Goal: Book appointment/travel/reservation

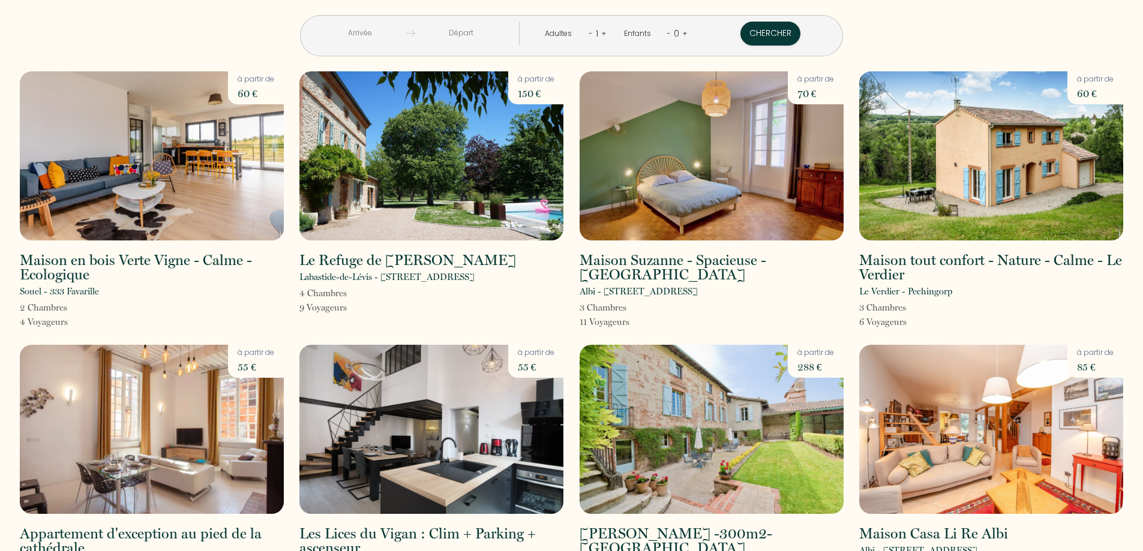
click at [406, 36] on input "text" at bounding box center [360, 33] width 92 height 23
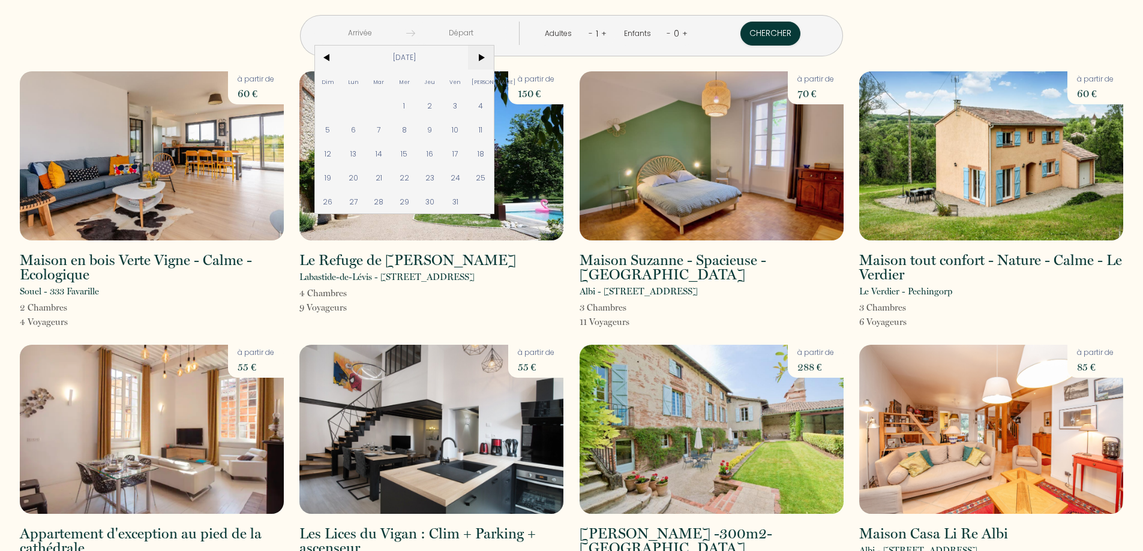
click at [494, 55] on span ">" at bounding box center [481, 58] width 26 height 24
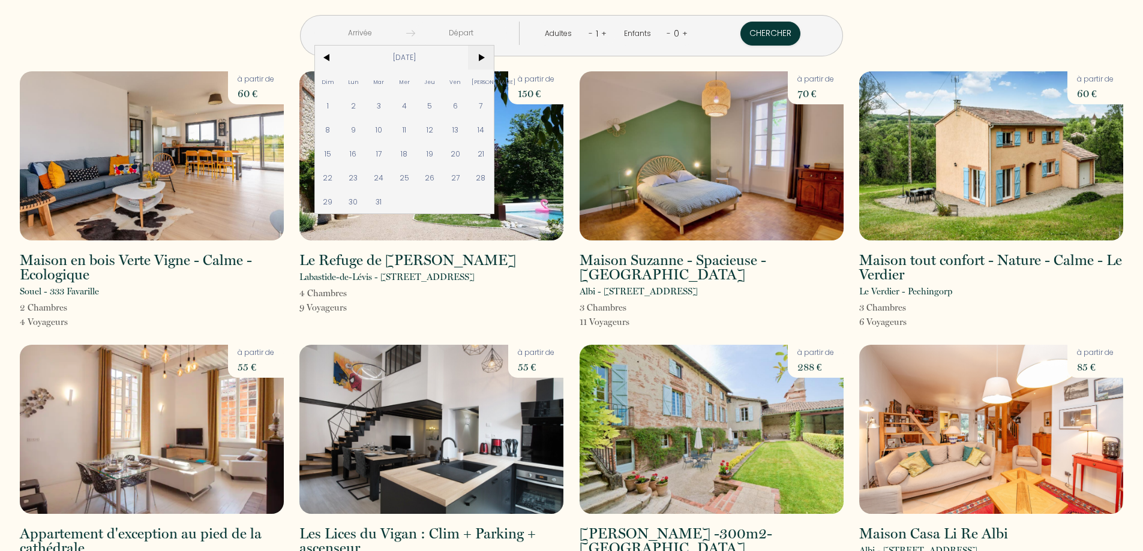
click at [494, 55] on span ">" at bounding box center [481, 58] width 26 height 24
click at [468, 107] on span "5" at bounding box center [456, 106] width 26 height 24
type input "Ven 05 Juin 2026"
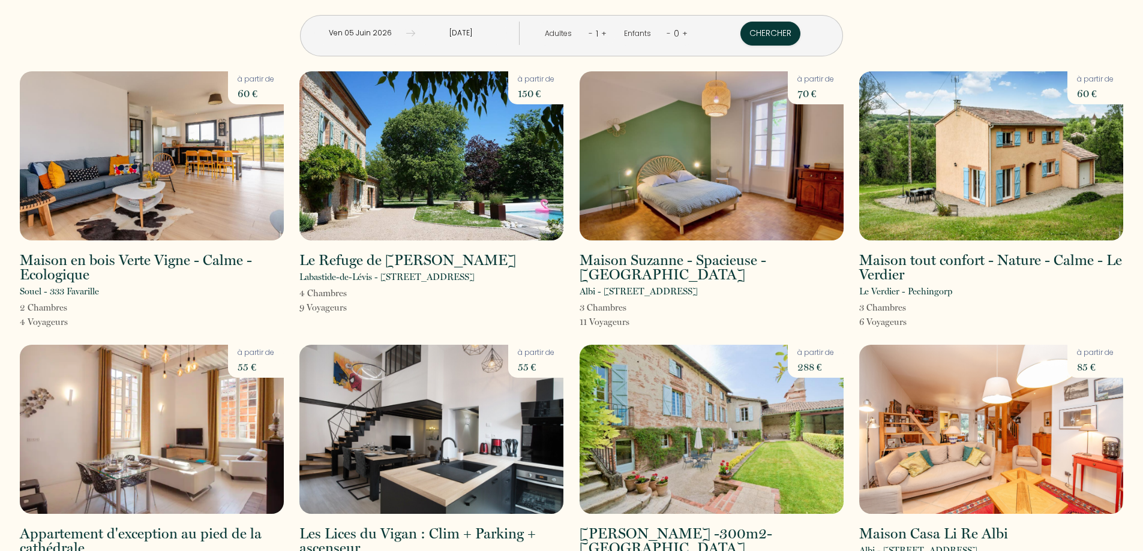
click at [494, 29] on input "[DATE]" at bounding box center [461, 33] width 92 height 23
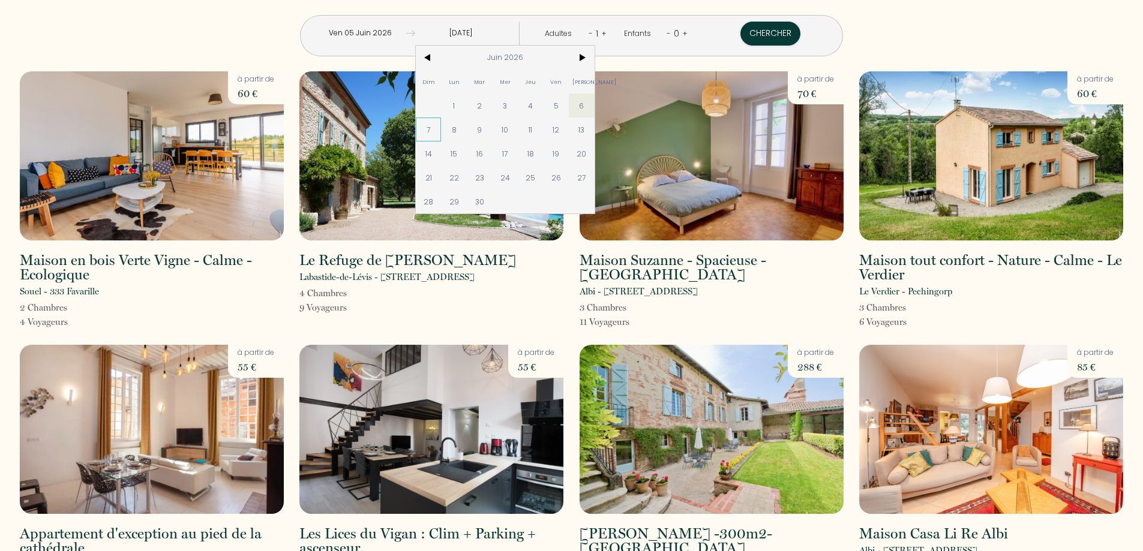
click at [441, 128] on span "7" at bounding box center [429, 130] width 26 height 24
type input "[DATE]"
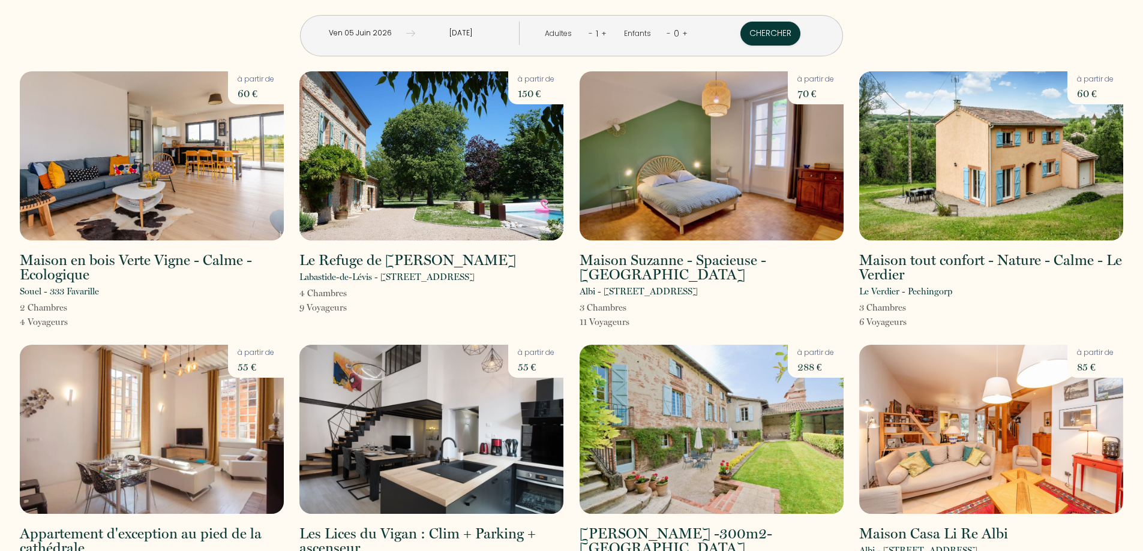
click at [601, 32] on link "+" at bounding box center [603, 33] width 5 height 11
click at [602, 32] on link "+" at bounding box center [604, 33] width 5 height 11
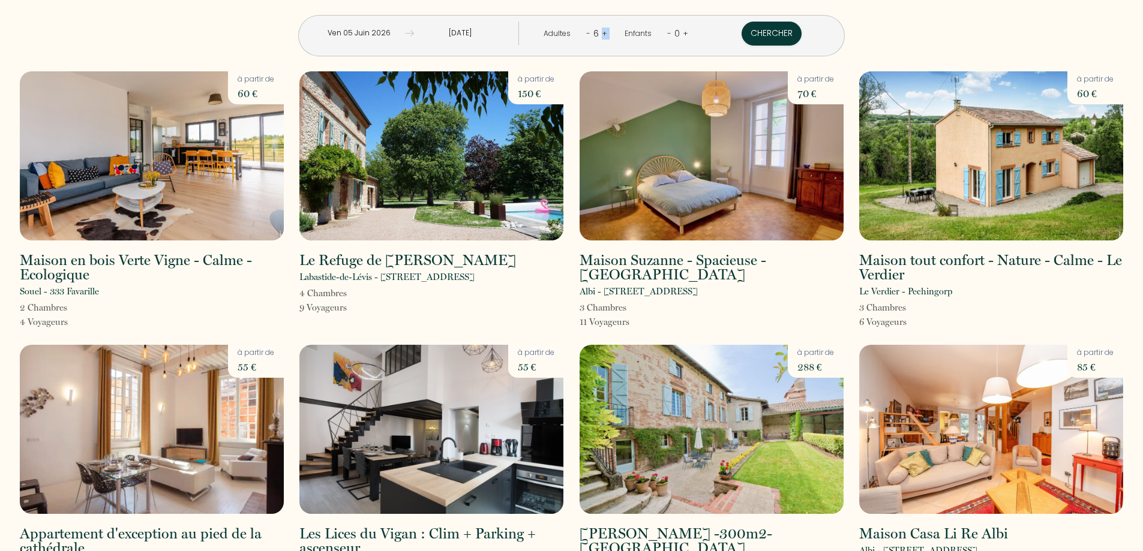
click at [602, 32] on link "+" at bounding box center [604, 33] width 5 height 11
click at [601, 32] on link "+" at bounding box center [603, 33] width 5 height 11
click at [602, 32] on link "+" at bounding box center [604, 33] width 5 height 11
click at [683, 31] on link "+" at bounding box center [685, 33] width 5 height 11
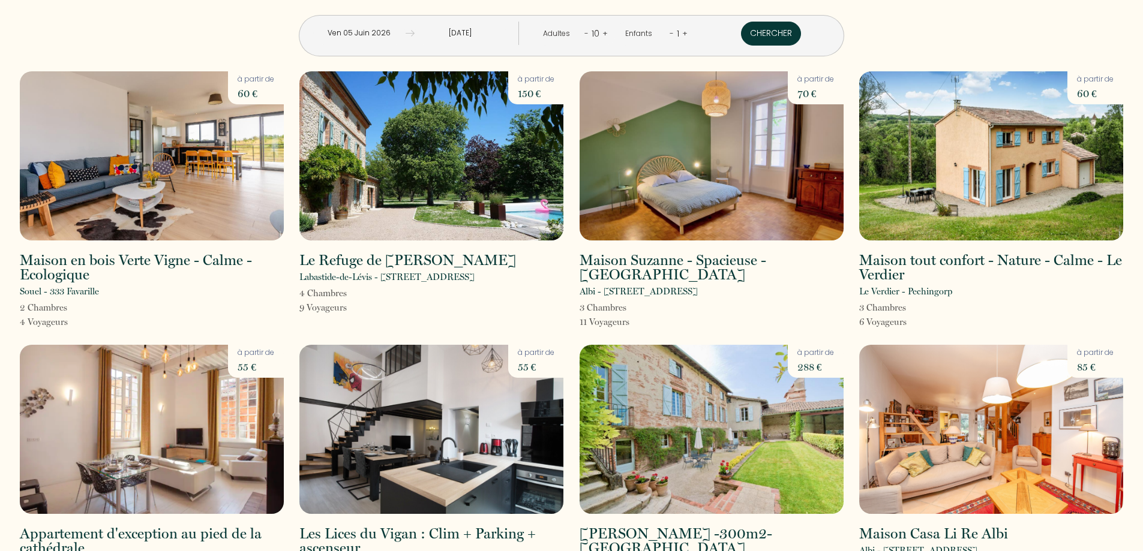
click at [741, 32] on button "Chercher" at bounding box center [771, 34] width 60 height 24
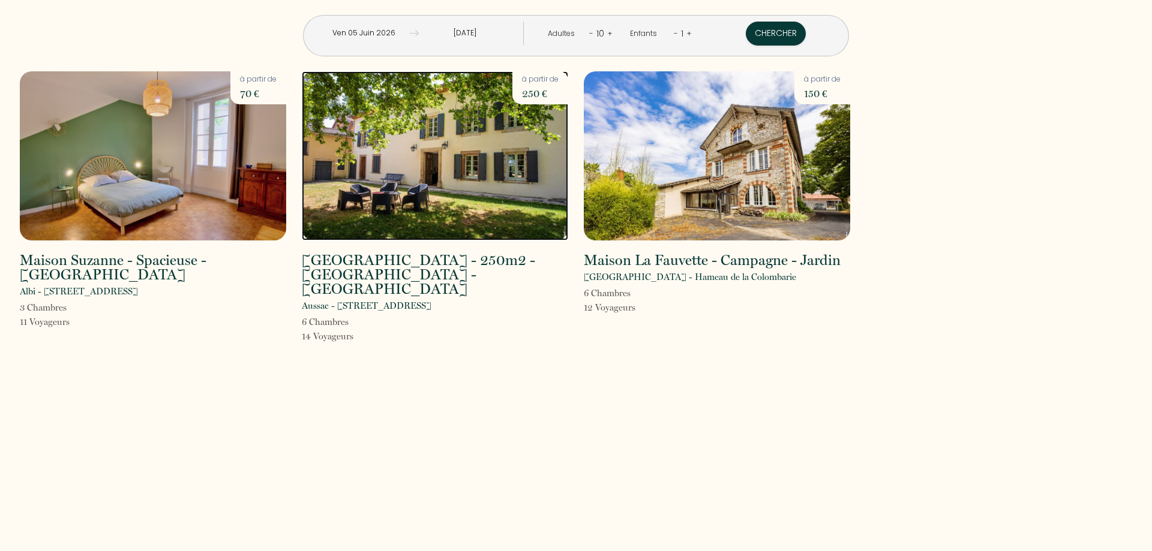
click at [489, 162] on img at bounding box center [435, 155] width 266 height 169
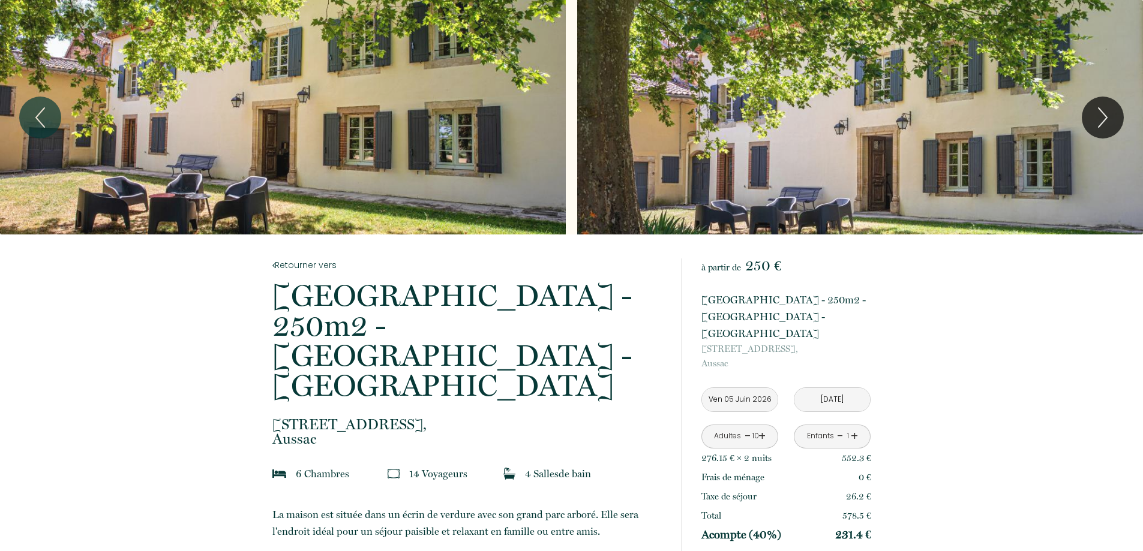
click at [1124, 112] on div "Slideshow" at bounding box center [860, 117] width 566 height 235
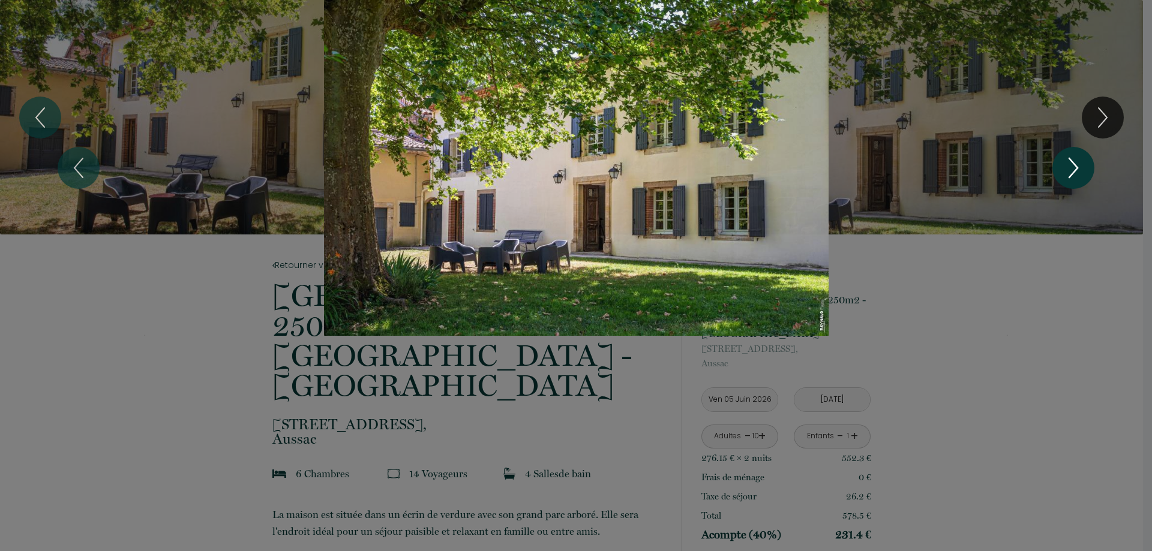
click at [1076, 162] on icon "Next" at bounding box center [1073, 168] width 25 height 36
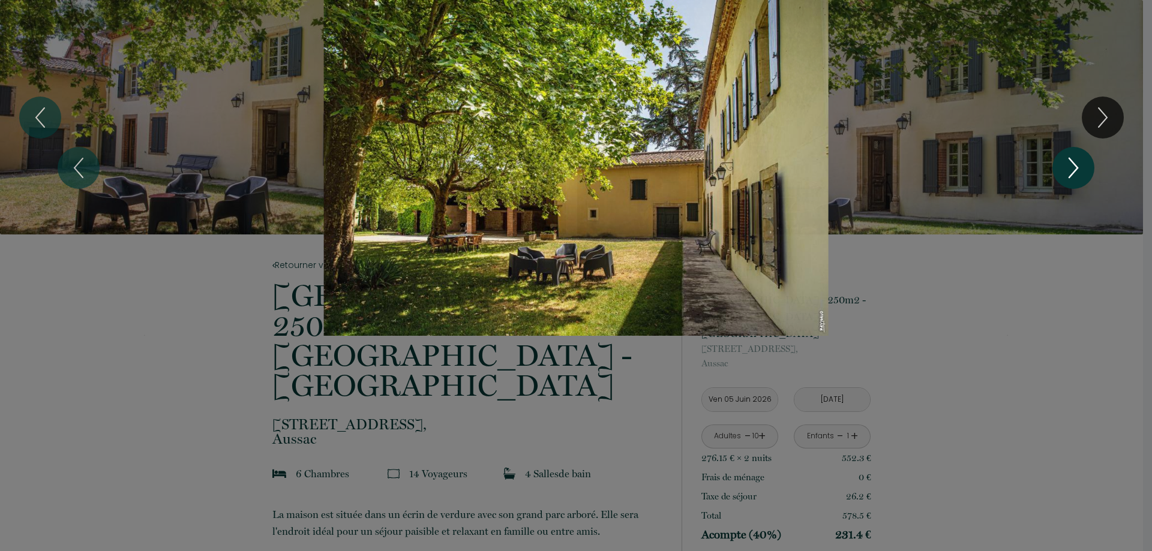
click at [1076, 162] on icon "Next" at bounding box center [1073, 168] width 25 height 36
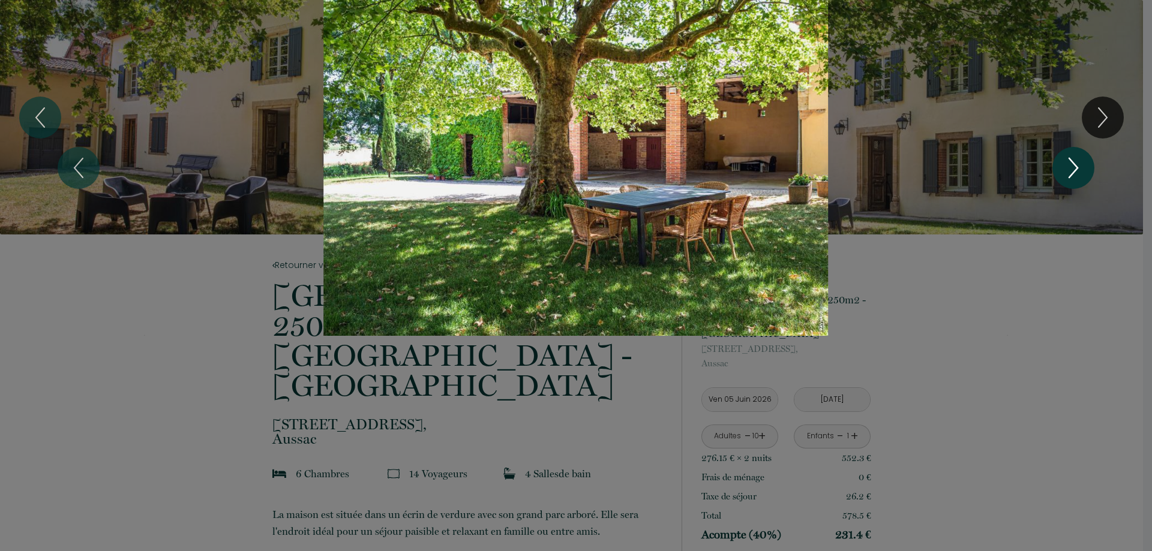
click at [1076, 162] on icon "Next" at bounding box center [1073, 168] width 25 height 36
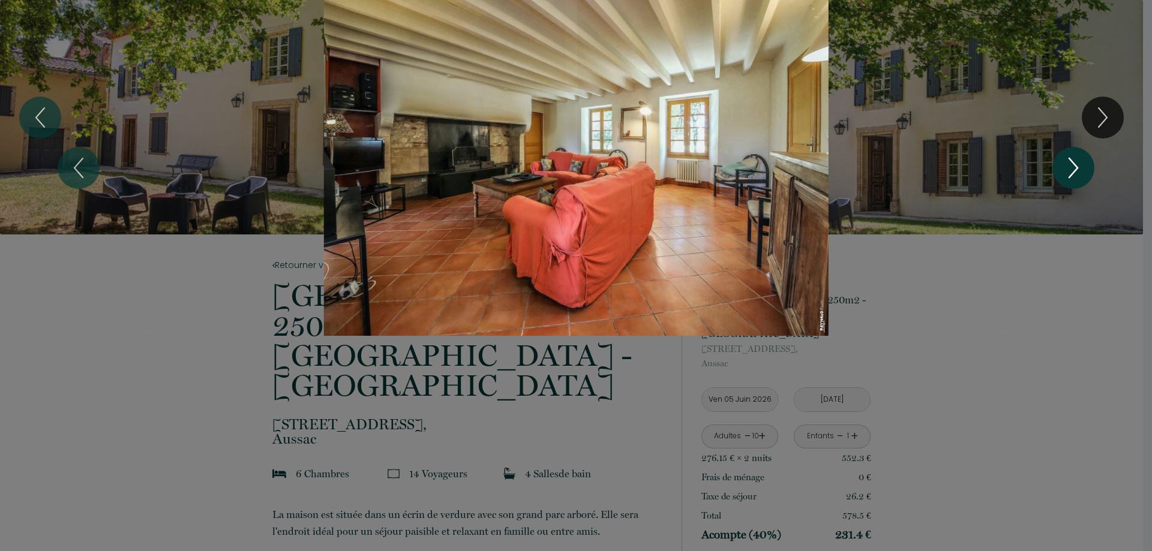
click at [1076, 162] on icon "Next" at bounding box center [1073, 168] width 25 height 36
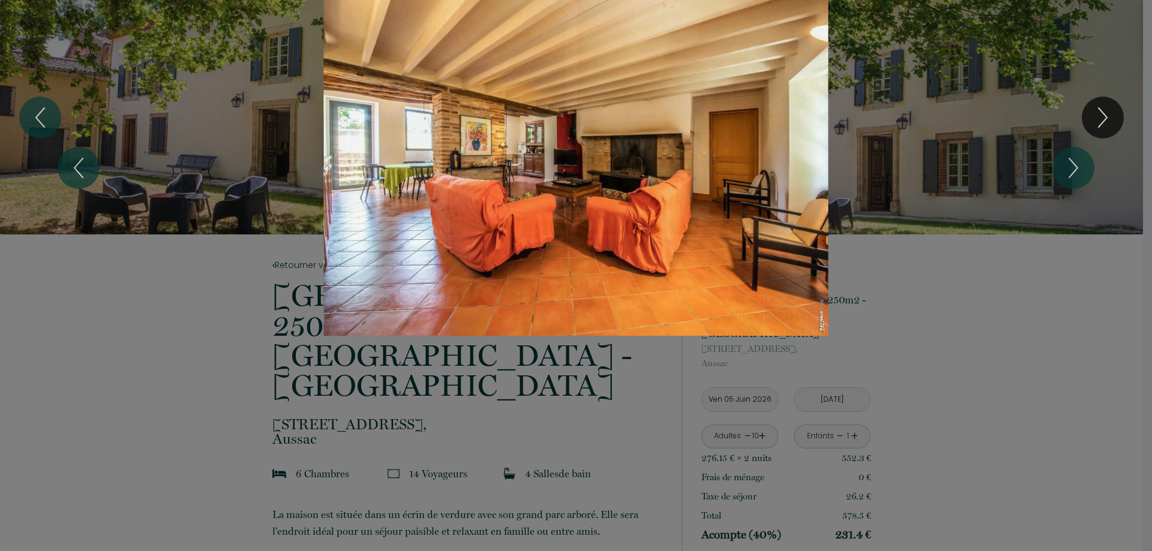
click at [1035, 334] on div "1 2 3 4 5 6 7 8 9 10 11 12 13 14 15 16 17 18 19 20 21 22 23 24 25 26 27 28 29 3…" at bounding box center [576, 168] width 1152 height 336
